Goal: Transaction & Acquisition: Purchase product/service

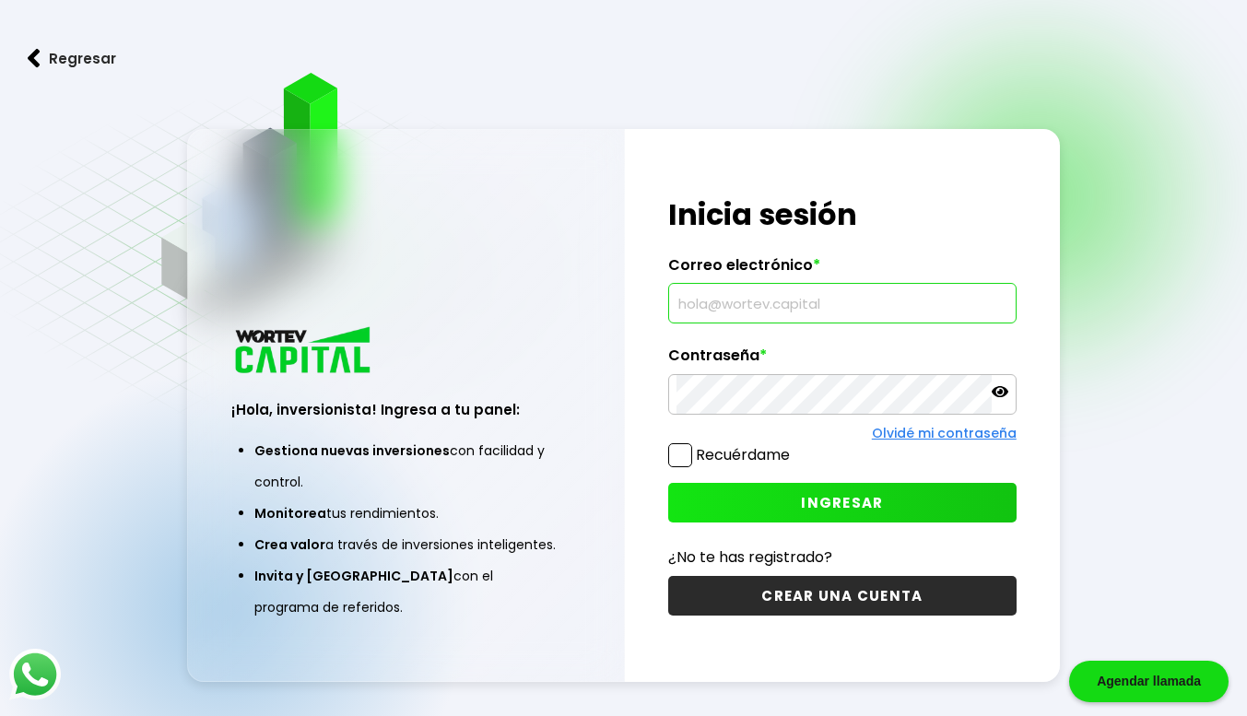
click at [734, 309] on input "text" at bounding box center [843, 303] width 332 height 39
type input "[PERSON_NAME][EMAIL_ADDRESS][DOMAIN_NAME]"
click at [996, 385] on icon at bounding box center [1000, 391] width 17 height 17
click at [806, 500] on span "INGRESAR" at bounding box center [842, 502] width 82 height 19
click at [826, 502] on span "INGRESAR" at bounding box center [842, 502] width 82 height 19
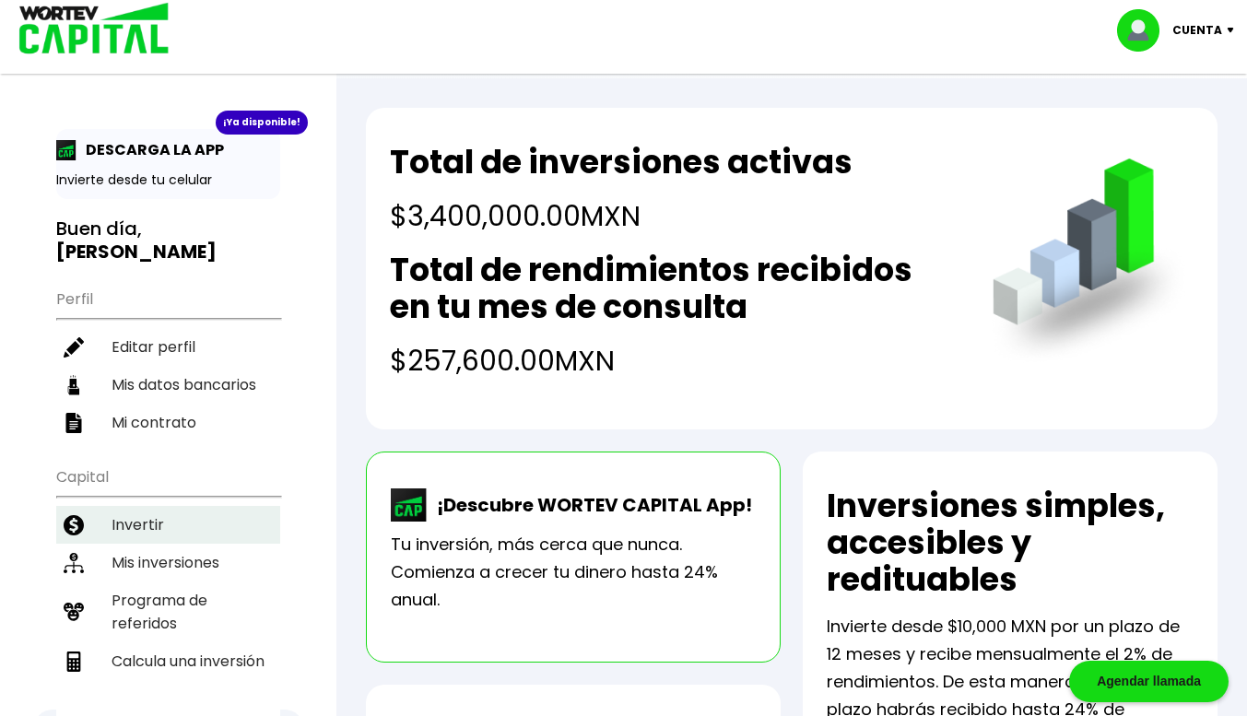
click at [128, 506] on li "Invertir" at bounding box center [168, 525] width 224 height 38
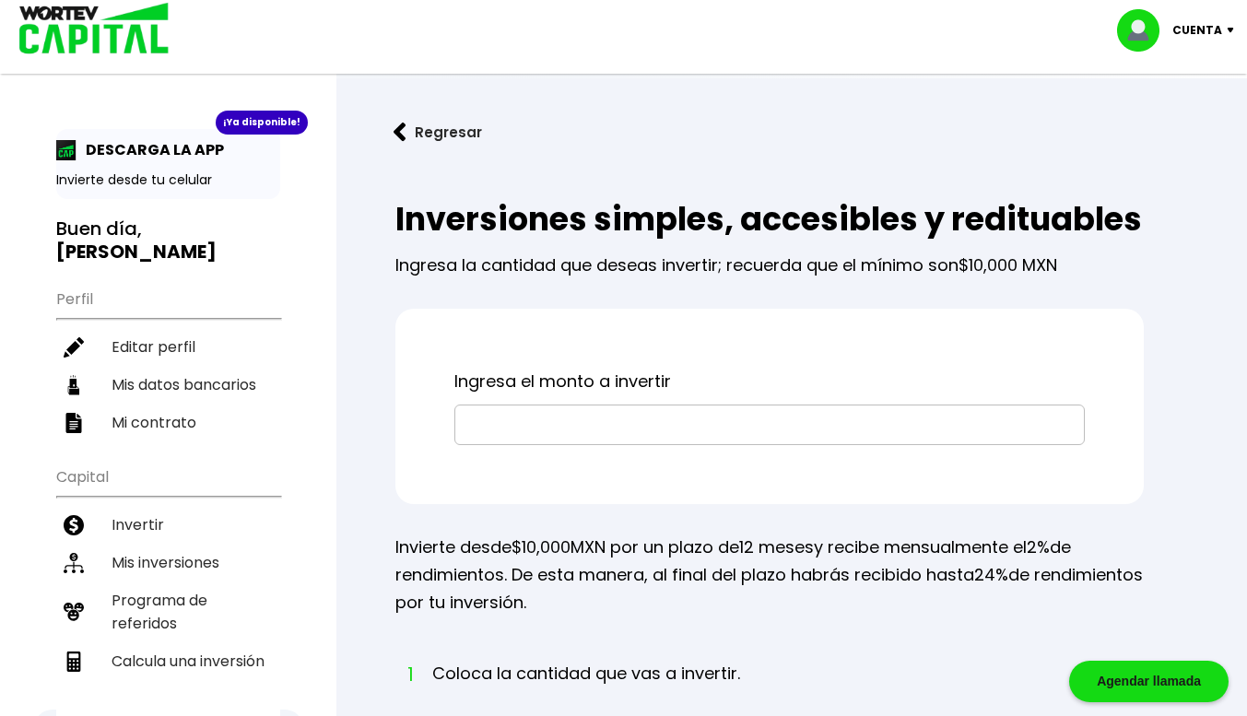
click at [490, 444] on input "text" at bounding box center [770, 425] width 614 height 39
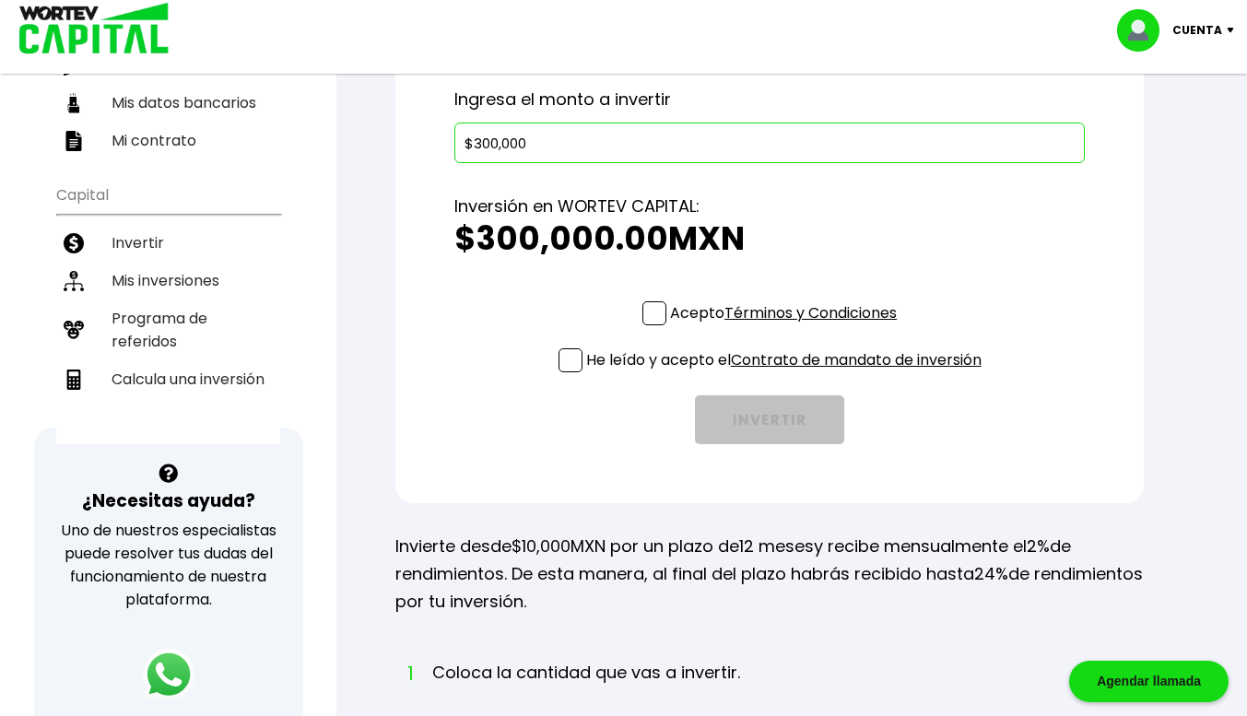
scroll to position [284, 0]
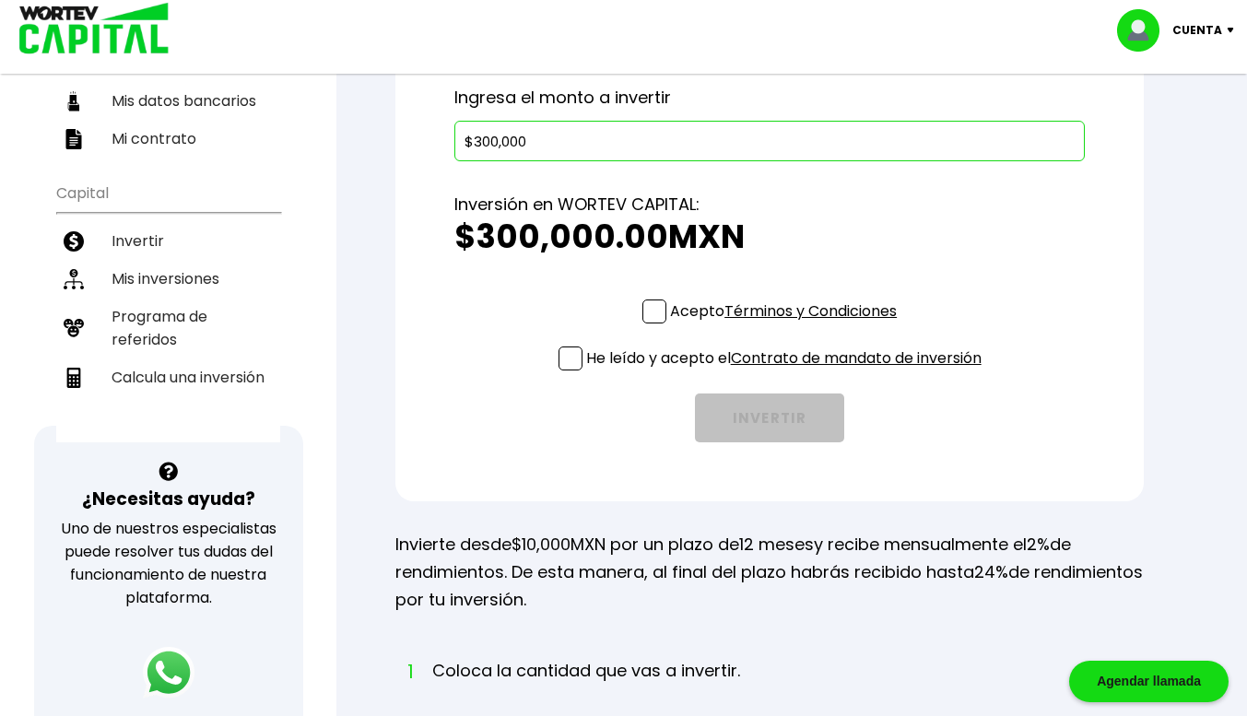
type input "$300,000"
click at [649, 324] on span at bounding box center [654, 312] width 24 height 24
click at [787, 325] on input "Acepto Términos y Condiciones" at bounding box center [787, 325] width 0 height 0
click at [581, 376] on div "Acepto Términos y Condiciones He leído y acepto el Contrato de mandato de inver…" at bounding box center [769, 371] width 630 height 143
click at [559, 379] on div "He leído y acepto el Contrato de mandato de inversión" at bounding box center [770, 363] width 423 height 32
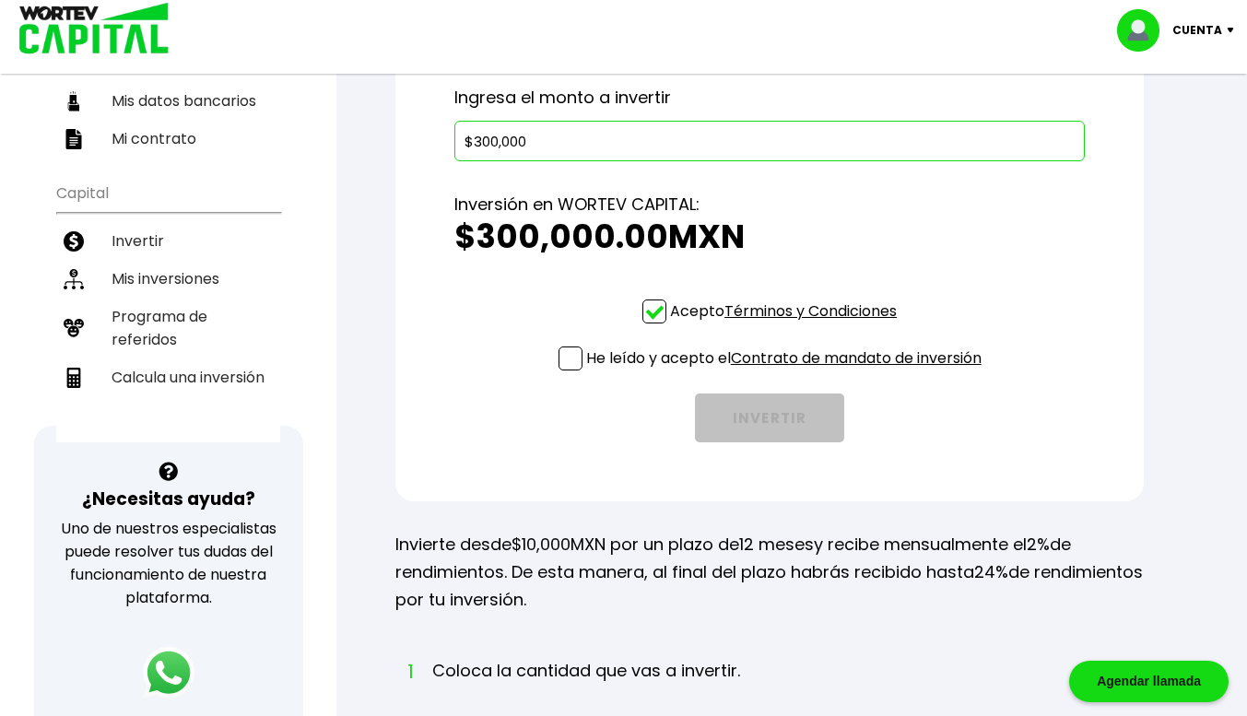
click at [564, 371] on span at bounding box center [571, 359] width 24 height 24
click at [787, 372] on input "He leído y acepto el Contrato de mandato de inversión" at bounding box center [787, 372] width 0 height 0
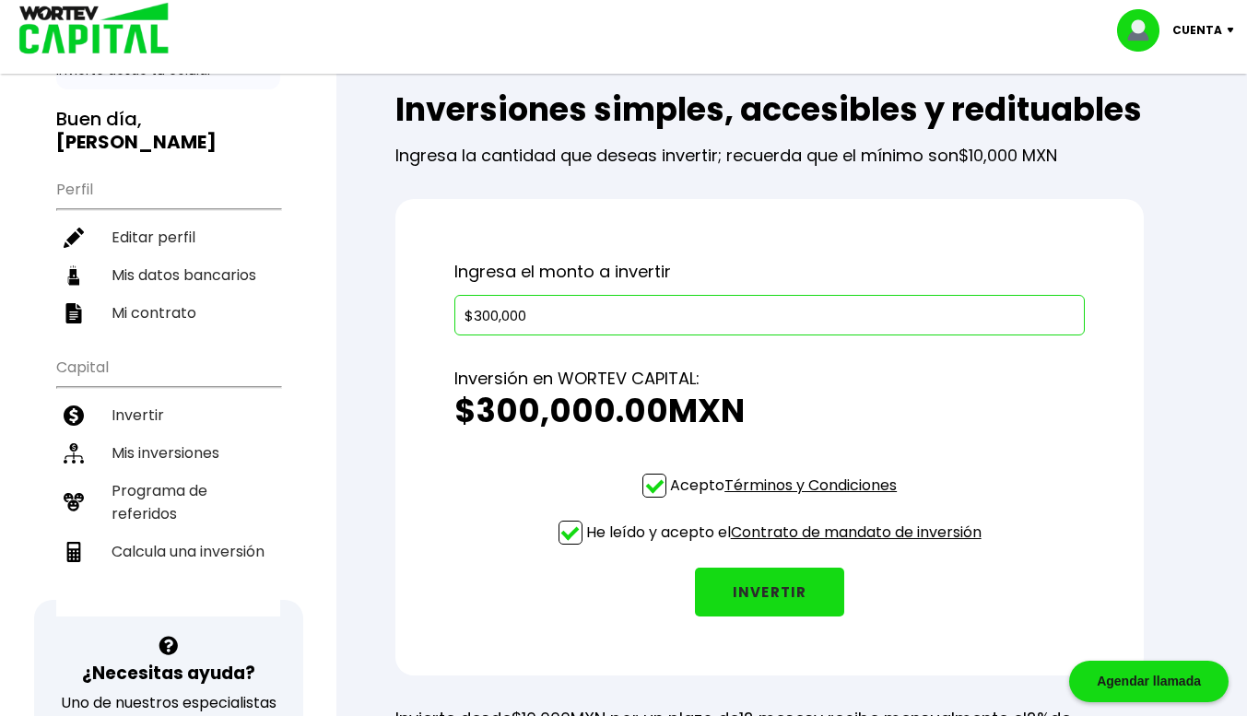
scroll to position [109, 0]
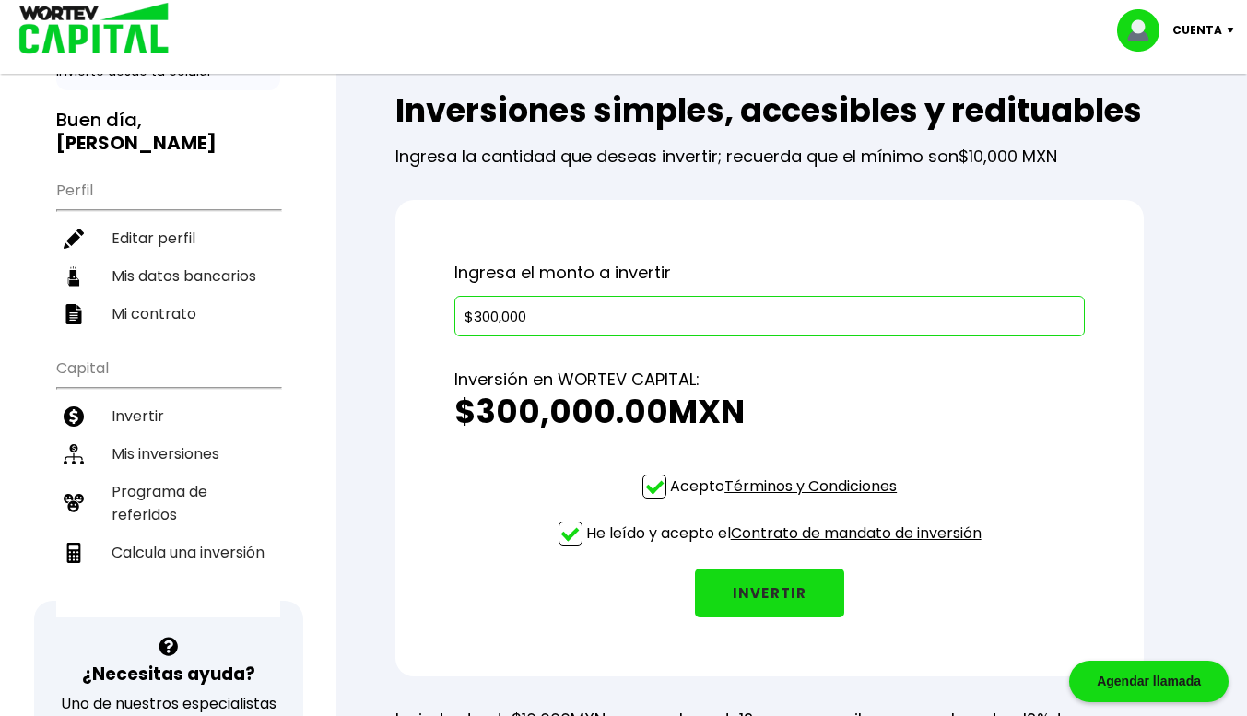
click at [757, 618] on button "INVERTIR" at bounding box center [769, 593] width 149 height 49
